Goal: Navigation & Orientation: Understand site structure

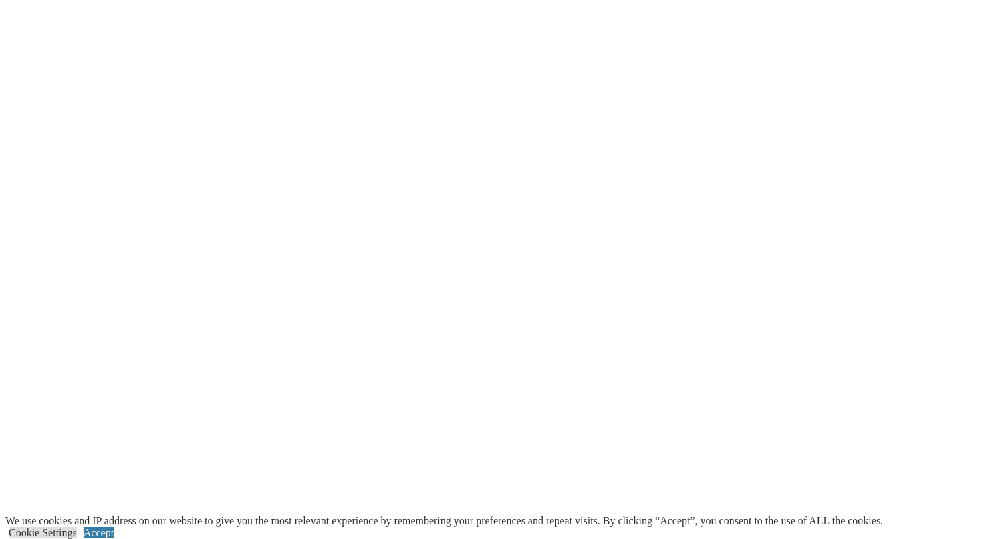
scroll to position [2698, 0]
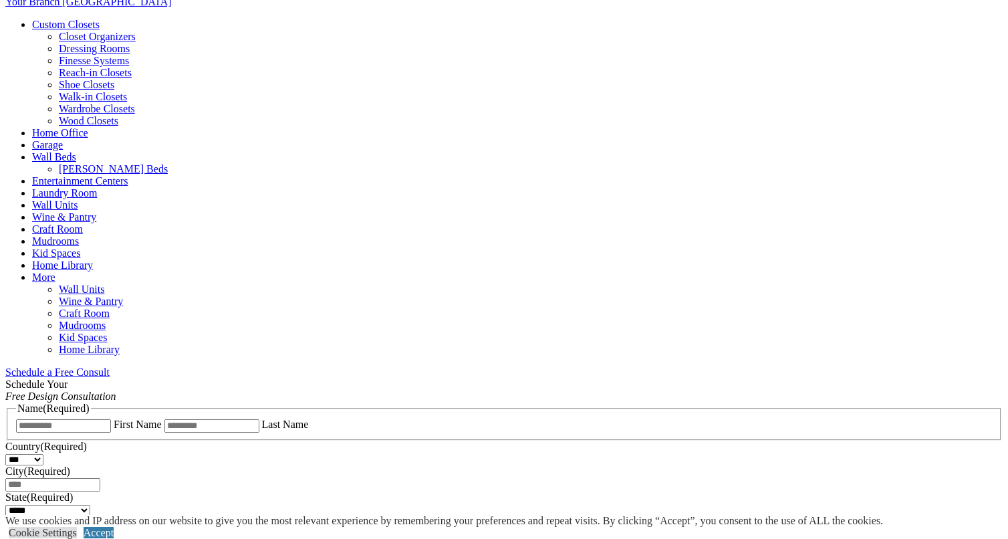
scroll to position [974, 0]
